Goal: Information Seeking & Learning: Learn about a topic

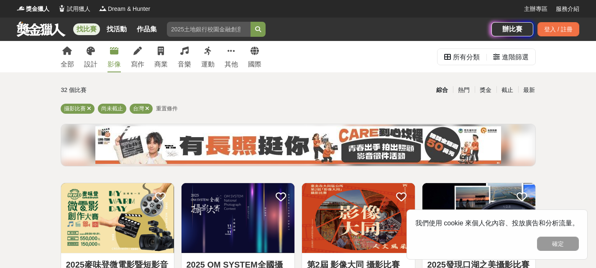
click at [113, 64] on div "影像" at bounding box center [113, 64] width 13 height 10
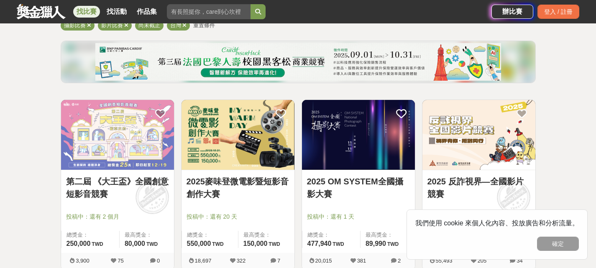
scroll to position [84, 0]
click at [141, 184] on link "第二屆 《大王盃》全國創意短影音競賽" at bounding box center [117, 187] width 103 height 25
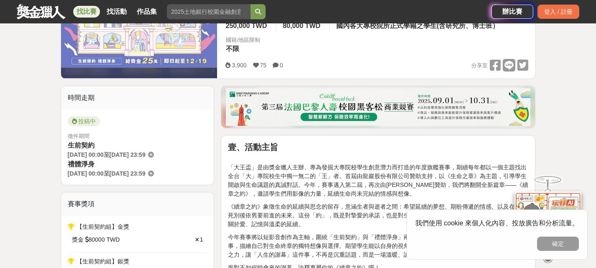
scroll to position [167, 0]
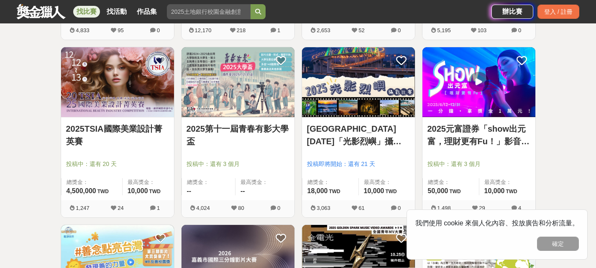
scroll to position [669, 0]
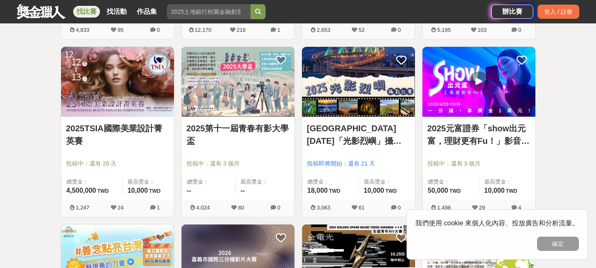
click at [458, 134] on link "2025元富證券「show出元富，理財更有Fu！」影音競賽活動" at bounding box center [478, 134] width 103 height 25
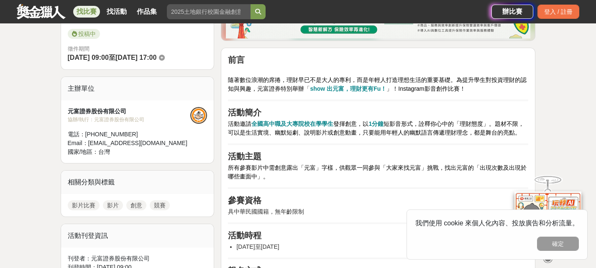
scroll to position [251, 0]
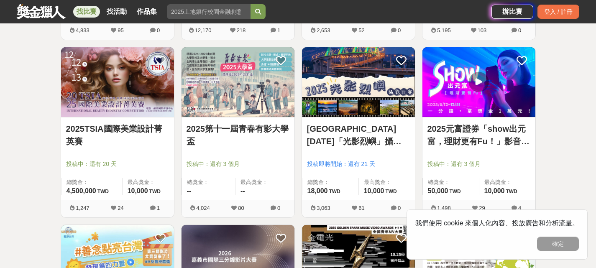
scroll to position [669, 0]
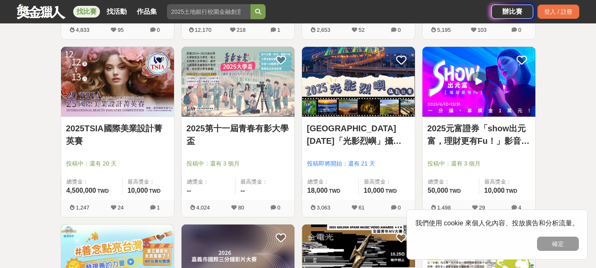
click at [243, 135] on link "2025第十一屆青春有影大學盃" at bounding box center [237, 134] width 103 height 25
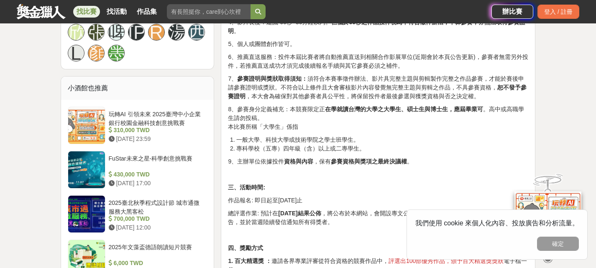
scroll to position [627, 0]
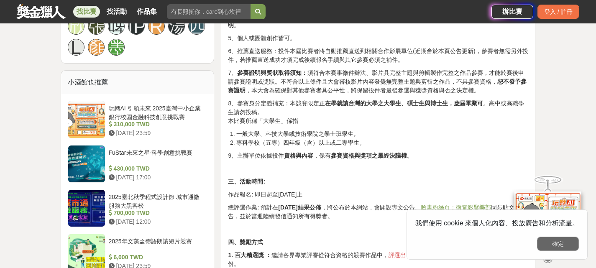
click at [563, 246] on button "確定" at bounding box center [558, 244] width 42 height 14
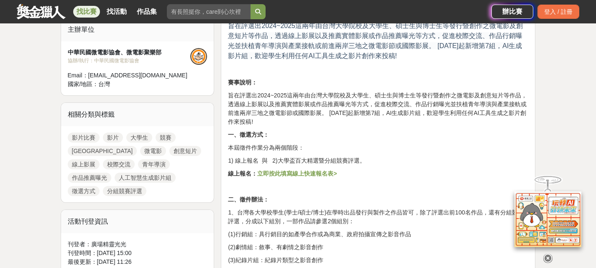
scroll to position [125, 0]
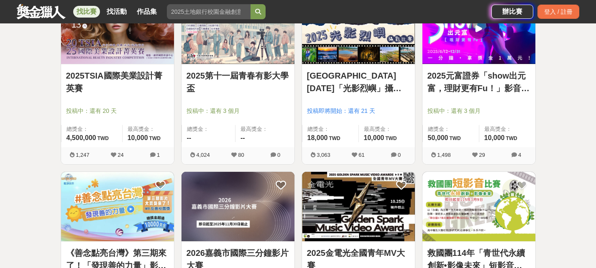
scroll to position [836, 0]
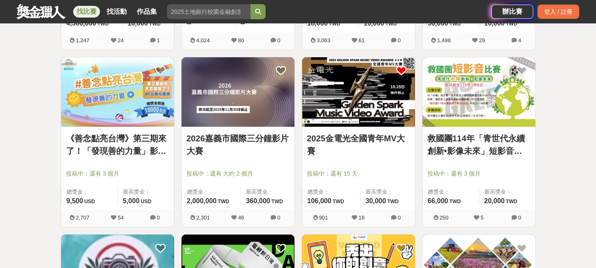
click at [401, 73] on icon at bounding box center [401, 71] width 10 height 10
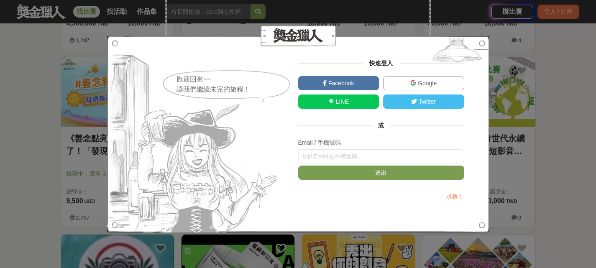
click at [431, 82] on span "Google" at bounding box center [426, 83] width 20 height 7
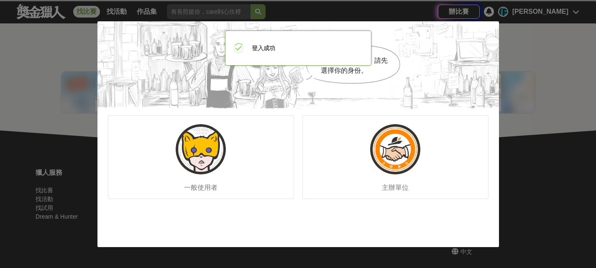
scroll to position [168, 0]
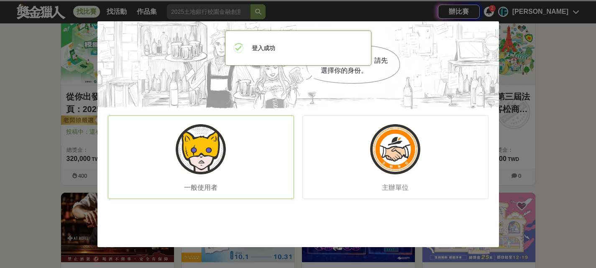
click at [224, 165] on div "一般使用者" at bounding box center [201, 157] width 186 height 84
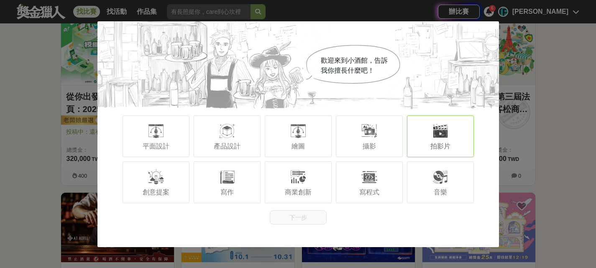
click at [425, 138] on div "拍影片" at bounding box center [440, 136] width 67 height 42
click at [313, 217] on button "下一步" at bounding box center [298, 217] width 57 height 14
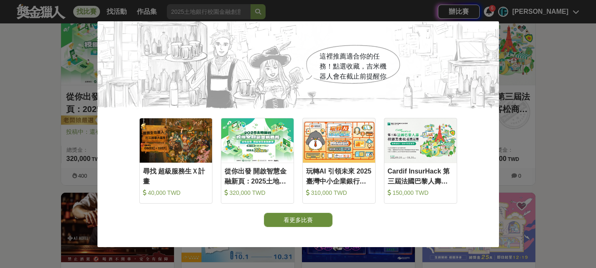
click at [313, 217] on button "看更多比賽" at bounding box center [298, 220] width 69 height 14
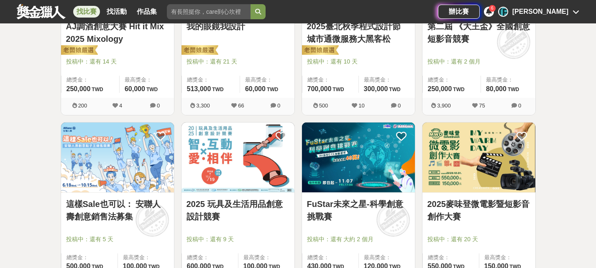
scroll to position [419, 0]
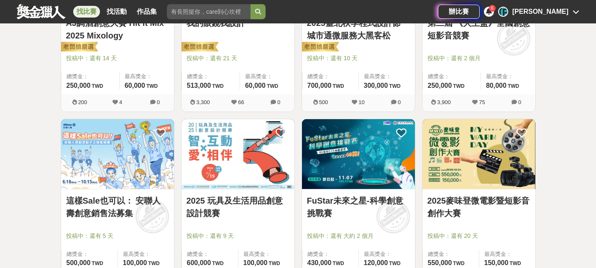
click at [120, 148] on img at bounding box center [117, 154] width 113 height 70
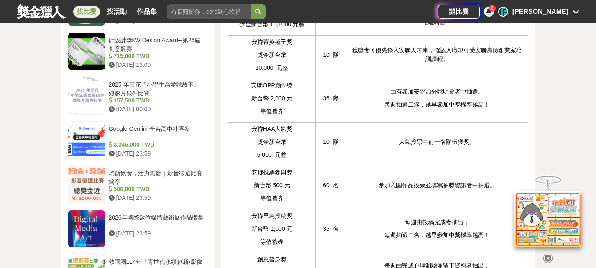
scroll to position [878, 0]
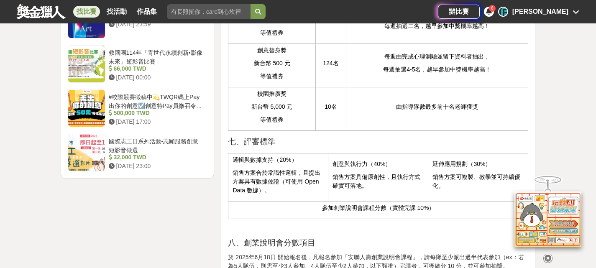
scroll to position [1087, 0]
click at [550, 254] on icon at bounding box center [547, 258] width 9 height 9
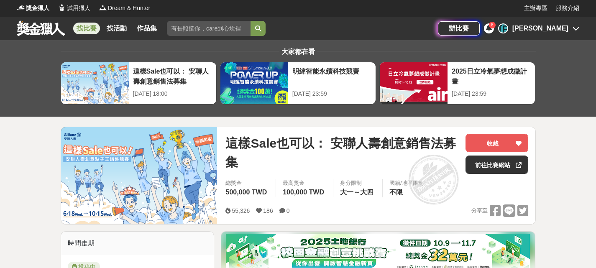
scroll to position [0, 0]
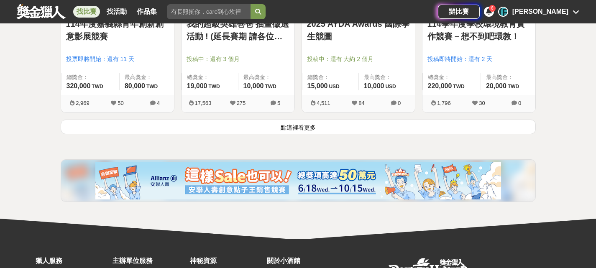
scroll to position [1130, 0]
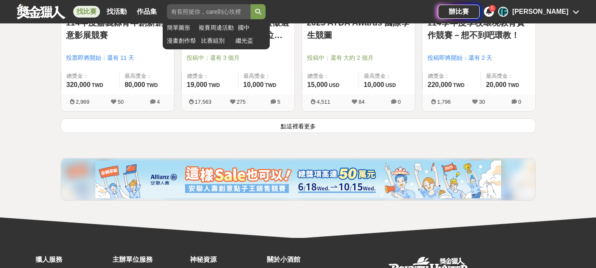
click at [233, 15] on input "search" at bounding box center [209, 11] width 84 height 15
type input "[PERSON_NAME]"
click at [250, 4] on button "submit" at bounding box center [257, 11] width 15 height 15
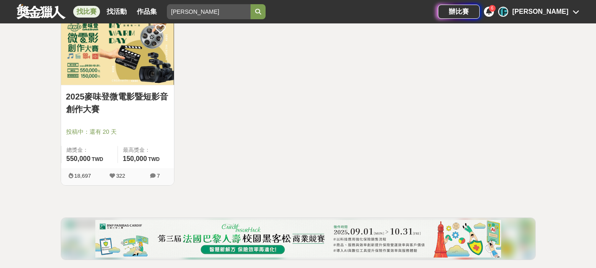
click at [136, 106] on link "2025麥味登微電影暨短影音創作大賽" at bounding box center [117, 102] width 103 height 25
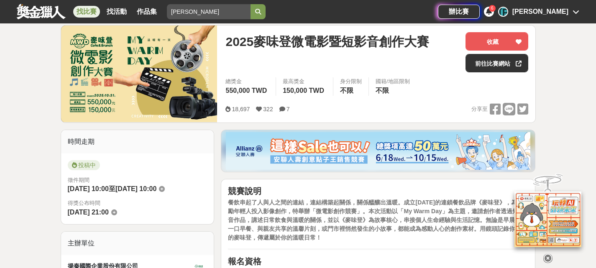
scroll to position [125, 0]
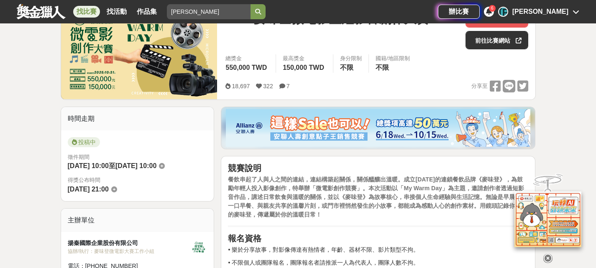
click at [551, 254] on icon at bounding box center [547, 258] width 9 height 9
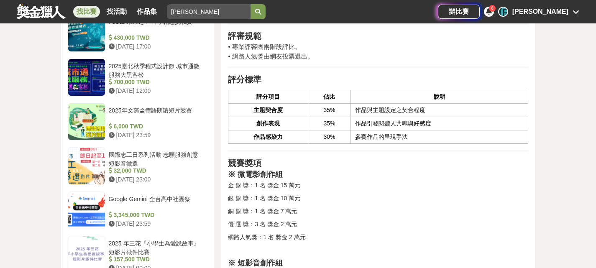
scroll to position [711, 0]
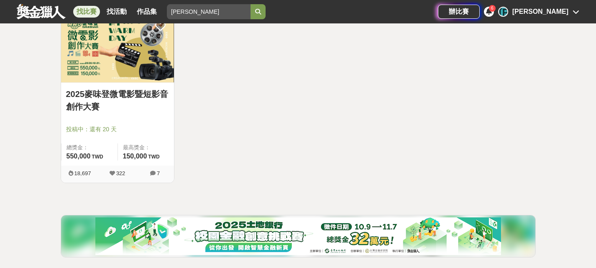
scroll to position [168, 0]
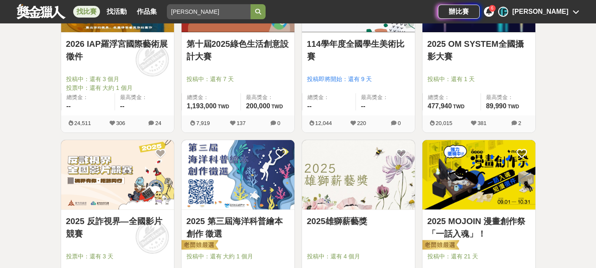
scroll to position [795, 0]
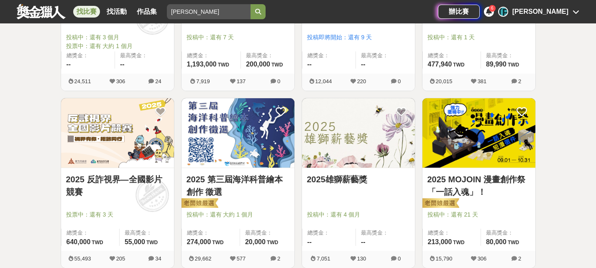
click at [85, 12] on link "找比賽" at bounding box center [86, 12] width 27 height 12
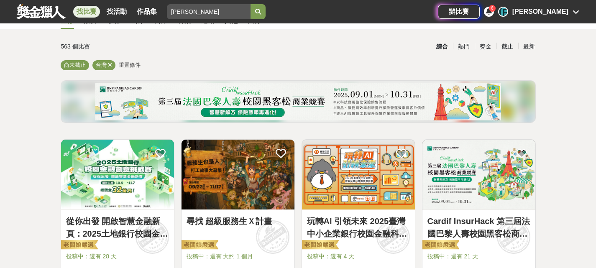
scroll to position [0, 0]
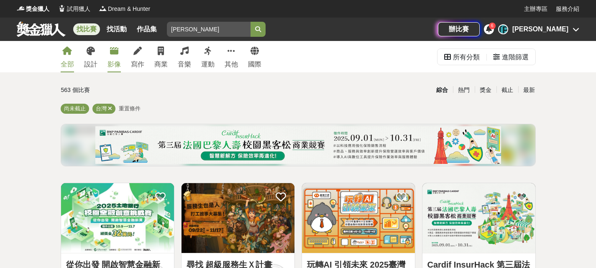
click at [116, 65] on div "影像" at bounding box center [113, 64] width 13 height 10
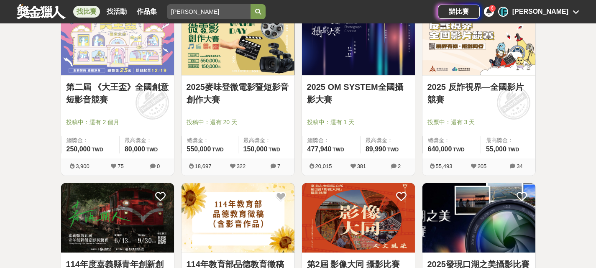
scroll to position [209, 0]
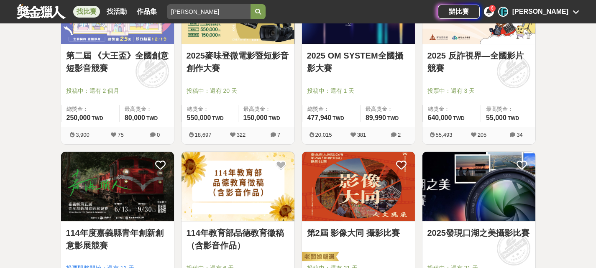
click at [344, 69] on link "2025 OM SYSTEM全國攝影大賽" at bounding box center [358, 61] width 103 height 25
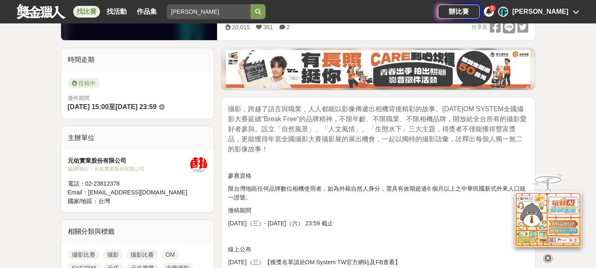
scroll to position [251, 0]
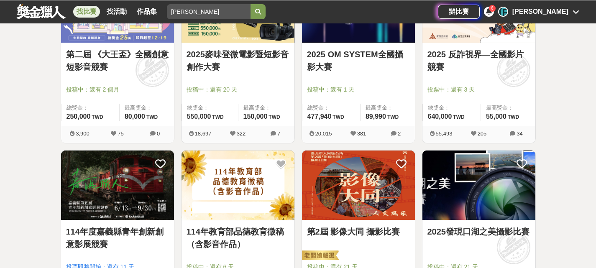
scroll to position [209, 0]
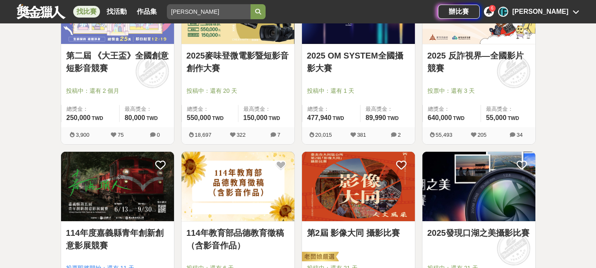
click at [260, 193] on img at bounding box center [237, 187] width 113 height 70
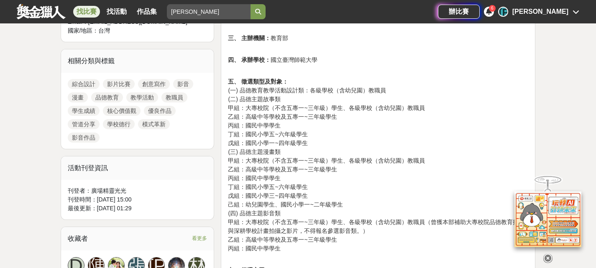
scroll to position [376, 0]
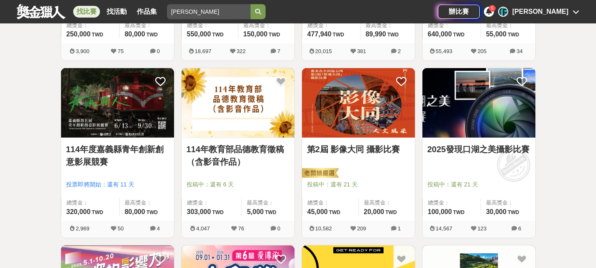
scroll to position [376, 0]
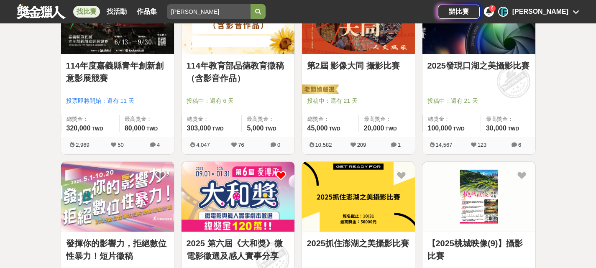
click at [286, 175] on icon at bounding box center [280, 175] width 10 height 10
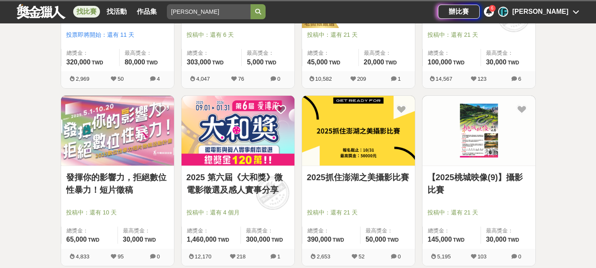
scroll to position [502, 0]
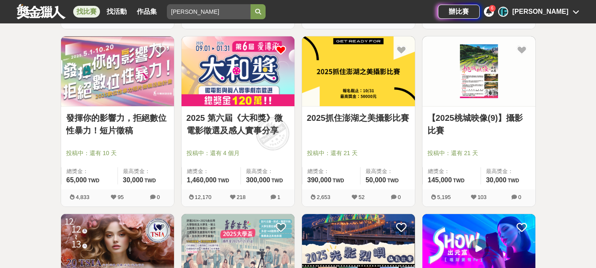
click at [250, 107] on div "2025 第六屆《大和獎》微電影徵選及感人實事分享 投稿中：還有 4 個月 總獎金： 1,460,000 146 萬 TWD 最高獎金： 300,000 TWD" at bounding box center [237, 148] width 113 height 83
click at [245, 131] on link "2025 第六屆《大和獎》微電影徵選及感人實事分享" at bounding box center [237, 124] width 103 height 25
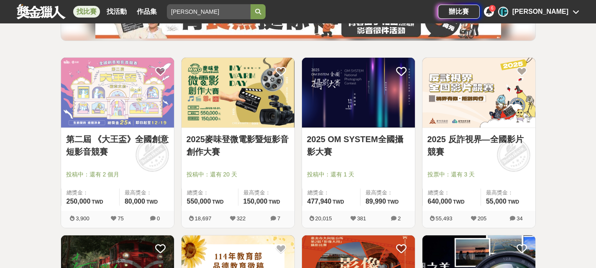
scroll to position [125, 0]
click at [284, 71] on icon at bounding box center [280, 71] width 10 height 10
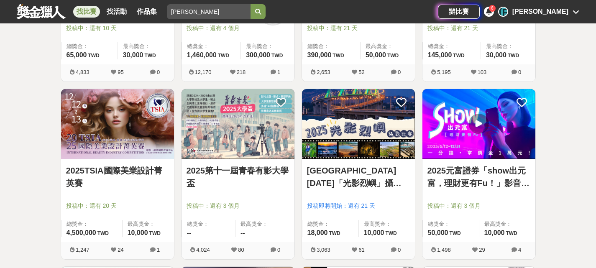
scroll to position [627, 0]
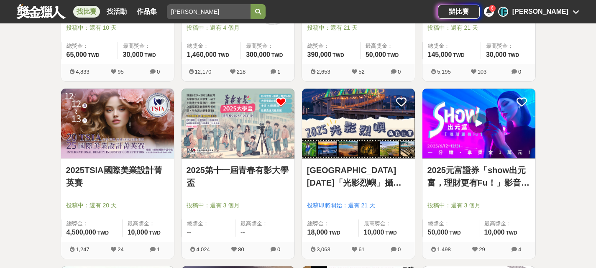
click at [280, 105] on icon at bounding box center [280, 102] width 10 height 10
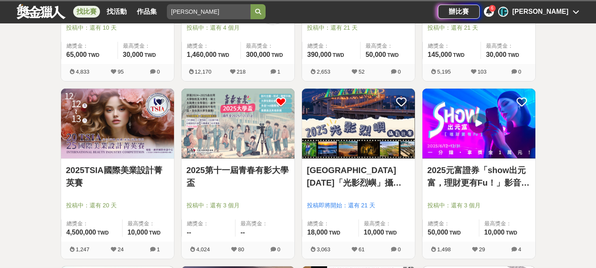
click at [276, 99] on icon at bounding box center [280, 102] width 10 height 10
click at [258, 150] on img at bounding box center [237, 124] width 113 height 70
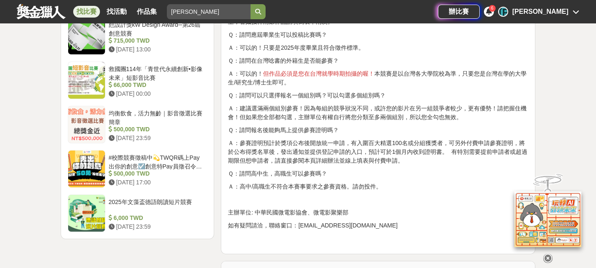
scroll to position [1045, 0]
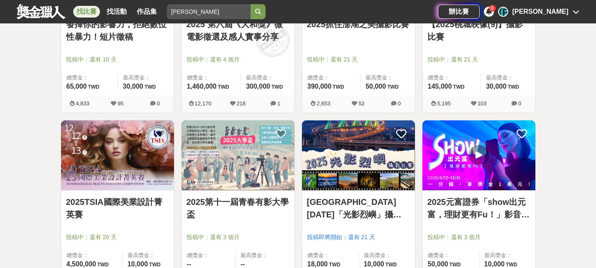
scroll to position [502, 0]
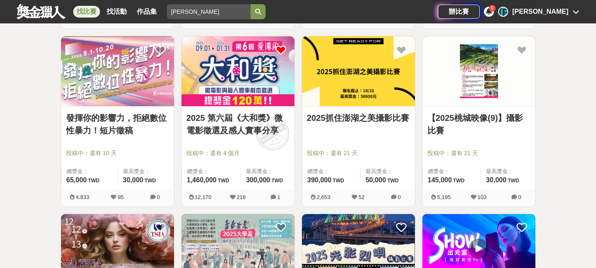
click at [101, 125] on link "發揮你的影響力，拒絕數位性暴力！短片徵稿" at bounding box center [117, 124] width 103 height 25
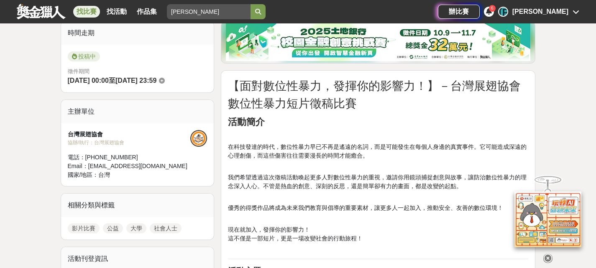
scroll to position [84, 0]
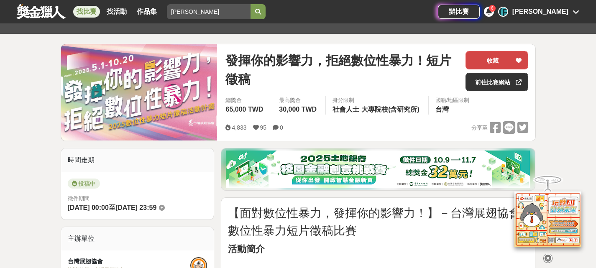
click at [525, 57] on button "收藏" at bounding box center [496, 60] width 63 height 18
click at [91, 205] on span "[DATE] 00:00" at bounding box center [88, 207] width 41 height 7
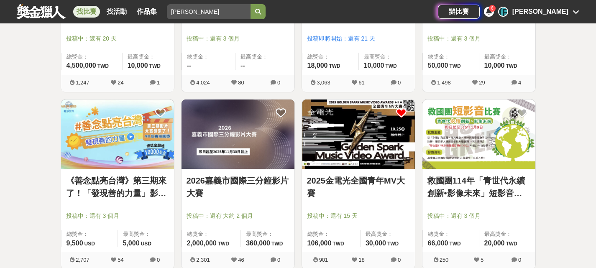
scroll to position [794, 0]
click at [471, 186] on link "救國團114年「青世代永續創新•影像未來」短影音比賽" at bounding box center [478, 186] width 103 height 25
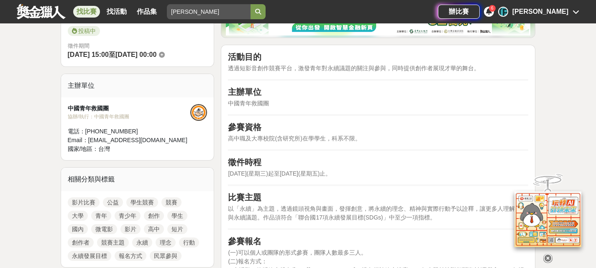
scroll to position [293, 0]
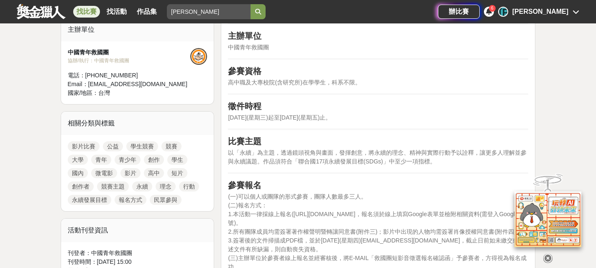
click at [547, 256] on icon at bounding box center [547, 258] width 9 height 9
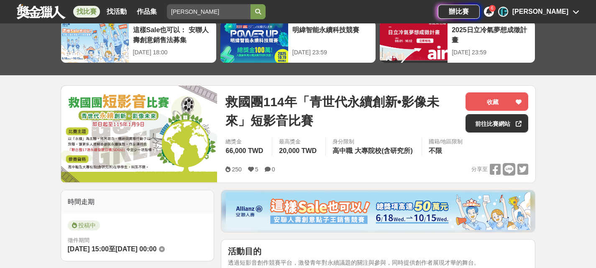
scroll to position [42, 0]
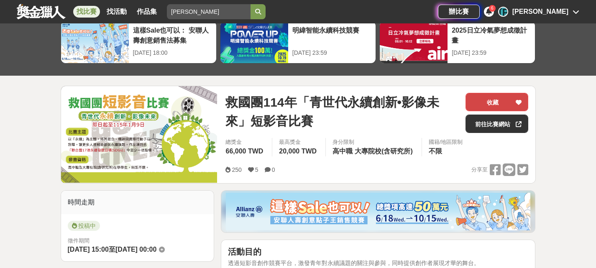
click at [485, 107] on button "收藏" at bounding box center [496, 102] width 63 height 18
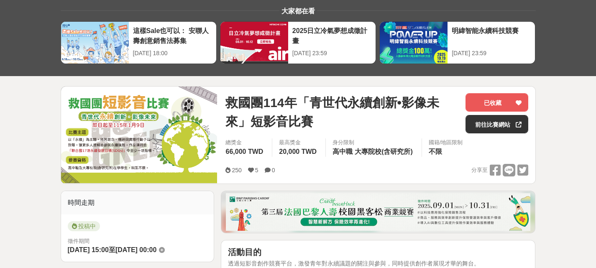
scroll to position [0, 0]
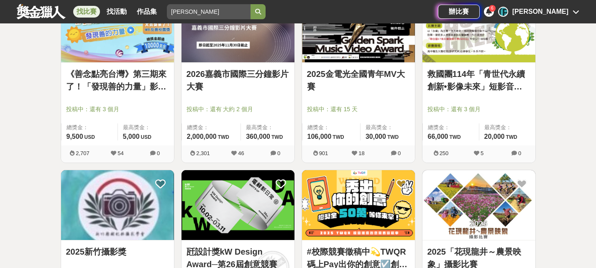
scroll to position [961, 0]
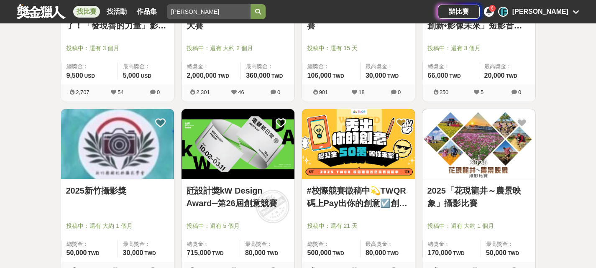
click at [199, 204] on link "瓩設計獎kW Design Award─第26屆創意競賽" at bounding box center [237, 196] width 103 height 25
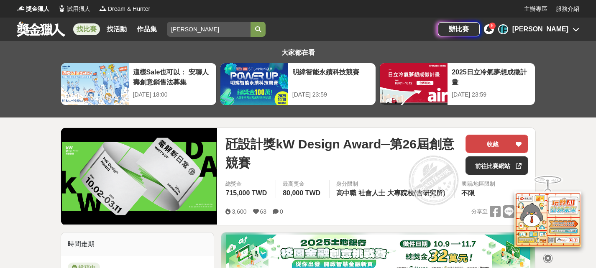
click at [507, 145] on button "收藏" at bounding box center [496, 144] width 63 height 18
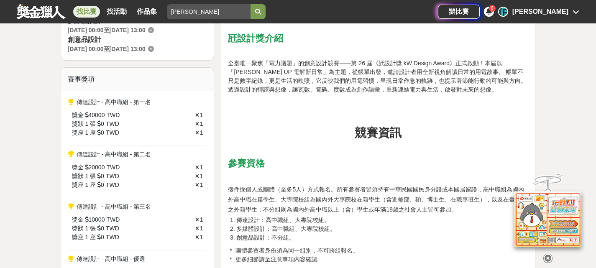
scroll to position [293, 0]
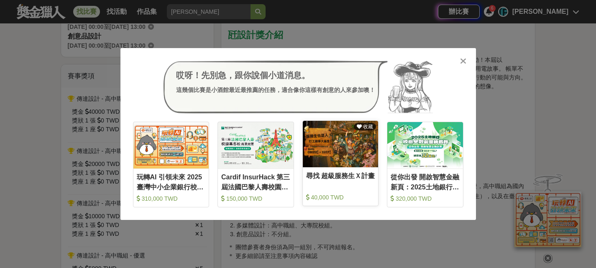
click at [362, 182] on div "尋找 超級服務生Ｘ計畫" at bounding box center [340, 180] width 69 height 19
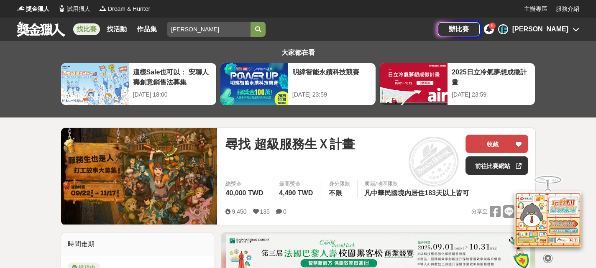
click at [515, 145] on icon at bounding box center [518, 144] width 6 height 6
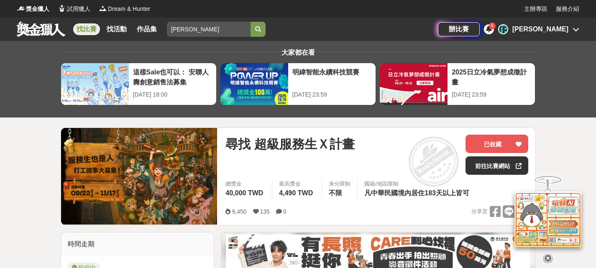
click at [548, 259] on icon at bounding box center [547, 258] width 9 height 9
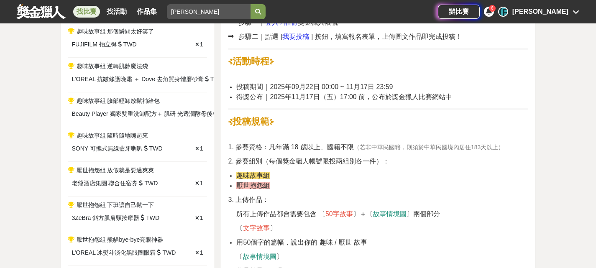
scroll to position [376, 0]
